Goal: Check status: Check status

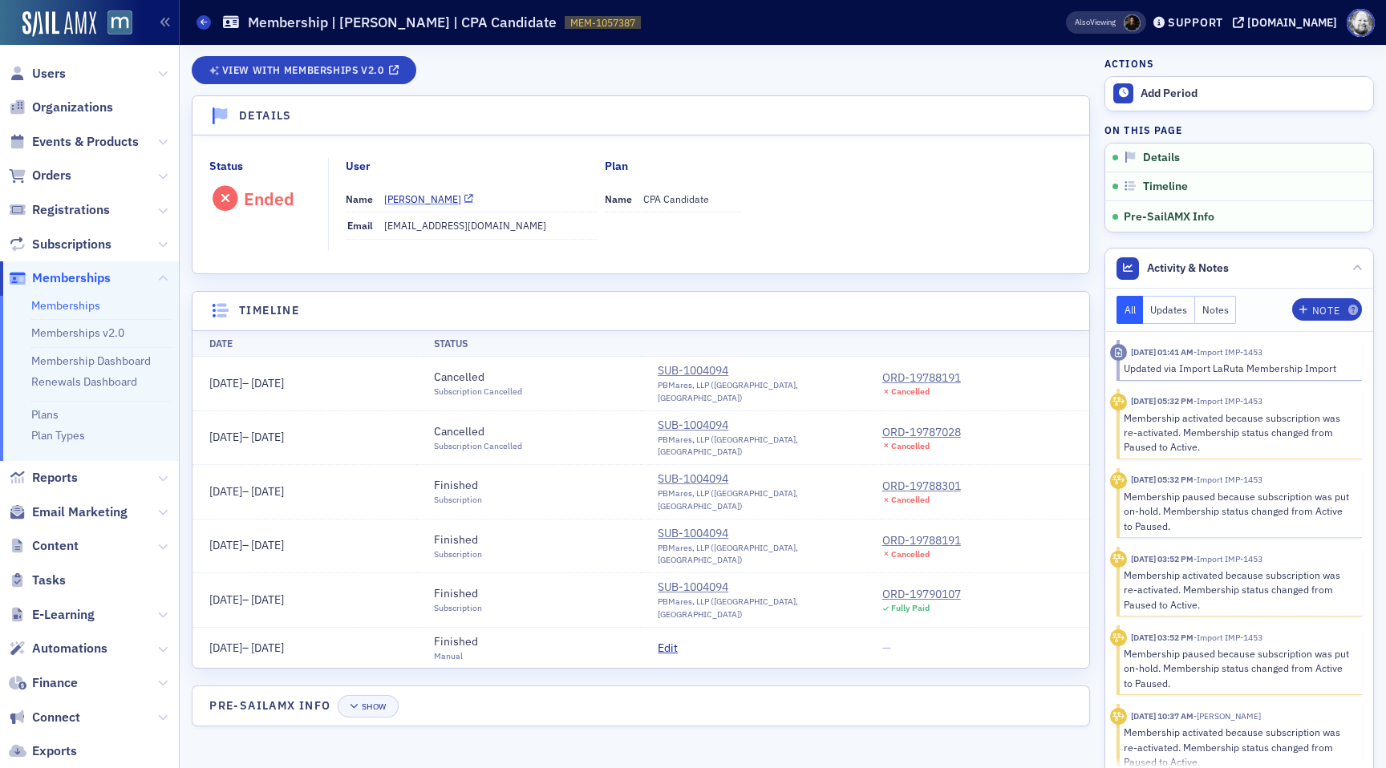
click at [403, 198] on div "[PERSON_NAME]" at bounding box center [422, 199] width 77 height 14
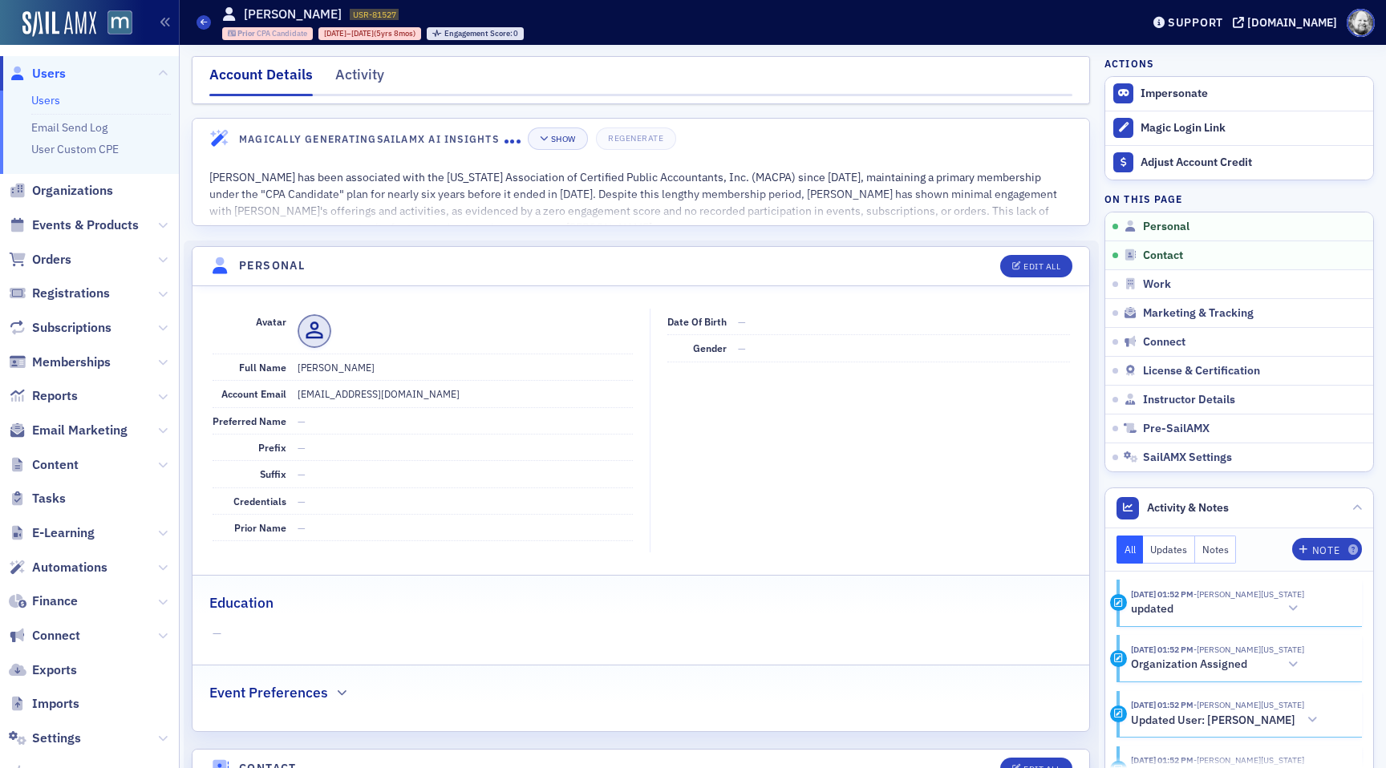
click at [270, 30] on span "CPA Candidate" at bounding box center [282, 33] width 51 height 10
click at [358, 86] on div "Activity" at bounding box center [359, 79] width 49 height 30
